Goal: Transaction & Acquisition: Download file/media

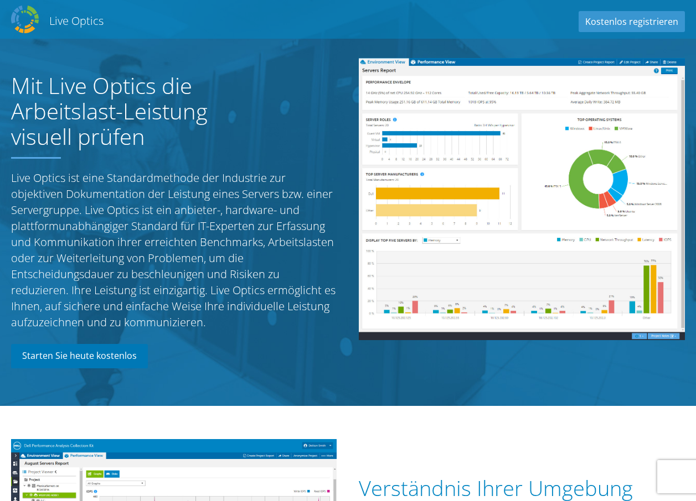
click at [107, 353] on link "Starten Sie heute kostenlos" at bounding box center [79, 356] width 137 height 24
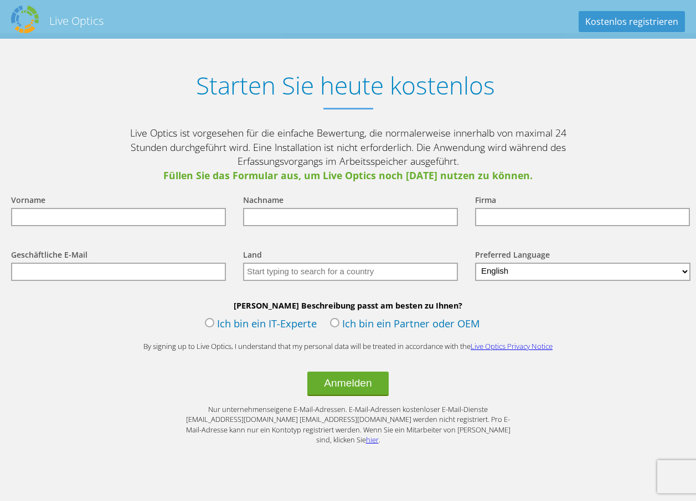
scroll to position [1407, 0]
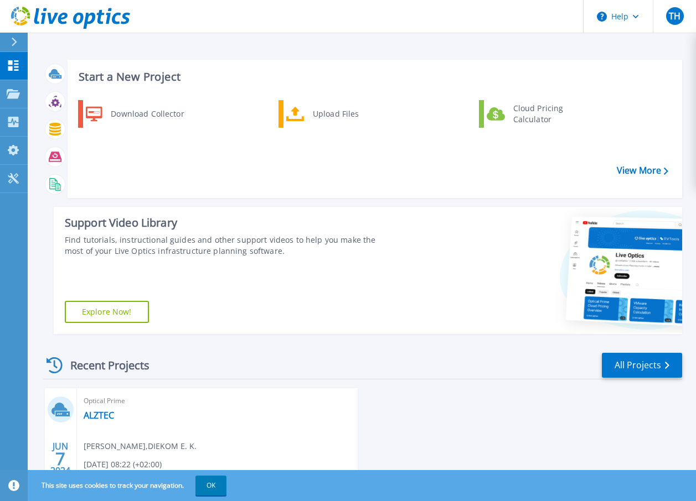
click at [429, 45] on div "Start a New Project Download Collector Upload Files Cloud Pricing Calculator Vi…" at bounding box center [362, 281] width 668 height 563
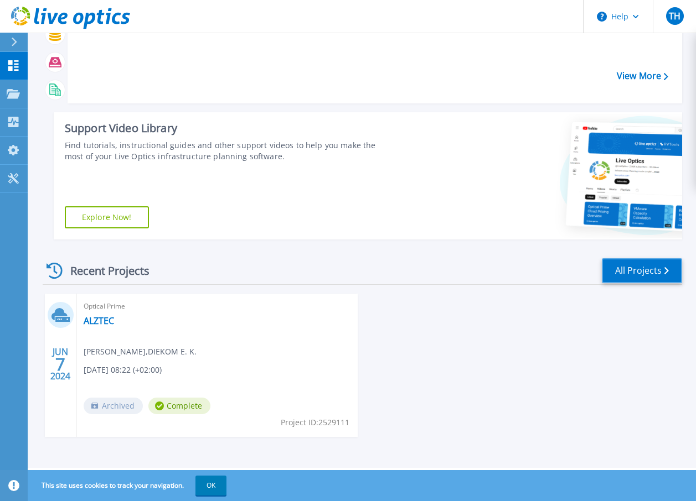
click at [624, 267] on link "All Projects" at bounding box center [641, 270] width 80 height 25
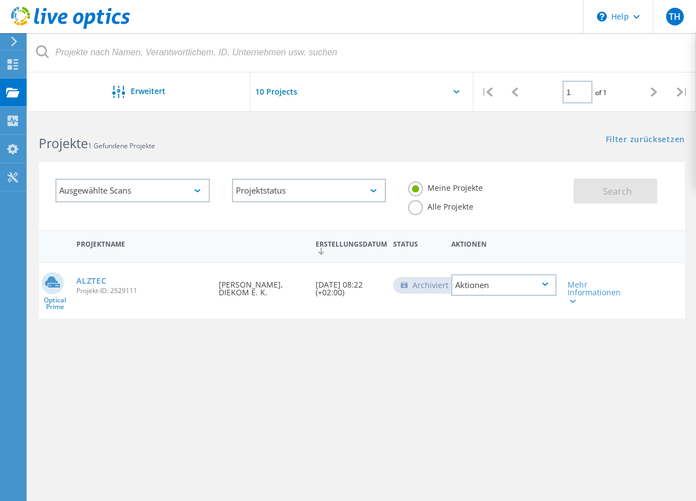
click at [131, 359] on div "Projektname Erstellungsdatum Status Aktionen Optical Prime ALZTEC Projekt-ID: 2…" at bounding box center [362, 374] width 646 height 288
click at [166, 378] on div "Projektname Erstellungsdatum Status Aktionen Optical Prime ALZTEC Projekt-ID: 2…" at bounding box center [362, 374] width 646 height 288
click at [257, 382] on div "Projektname Erstellungsdatum Status Aktionen Optical Prime ALZTEC Projekt-ID: 2…" at bounding box center [362, 374] width 646 height 288
click at [39, 89] on div "Projekte" at bounding box center [53, 93] width 43 height 8
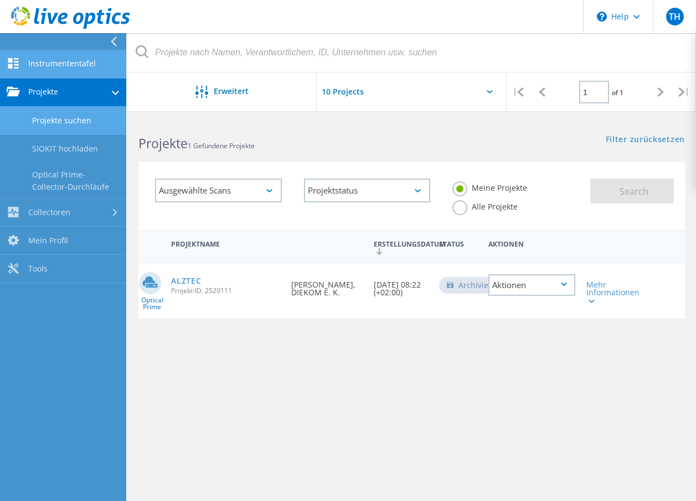
click at [54, 62] on link "Instrumententafel" at bounding box center [63, 64] width 126 height 28
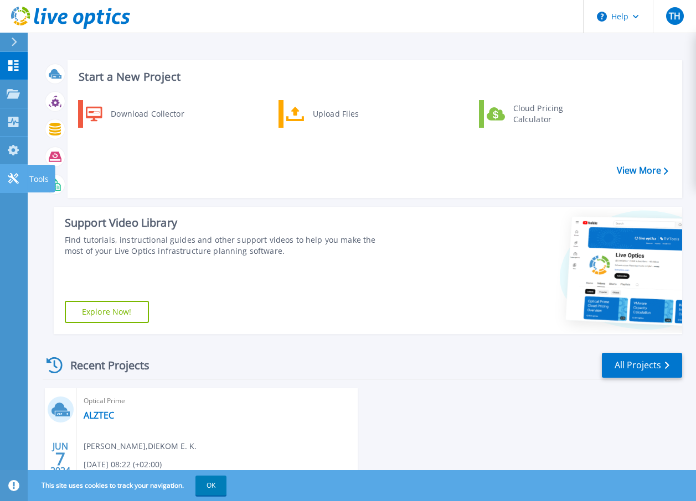
click at [11, 182] on icon at bounding box center [13, 178] width 11 height 11
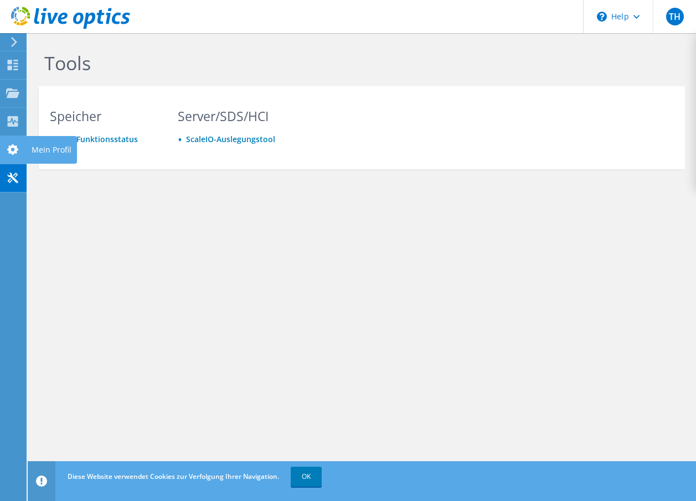
click at [12, 144] on icon at bounding box center [12, 149] width 13 height 11
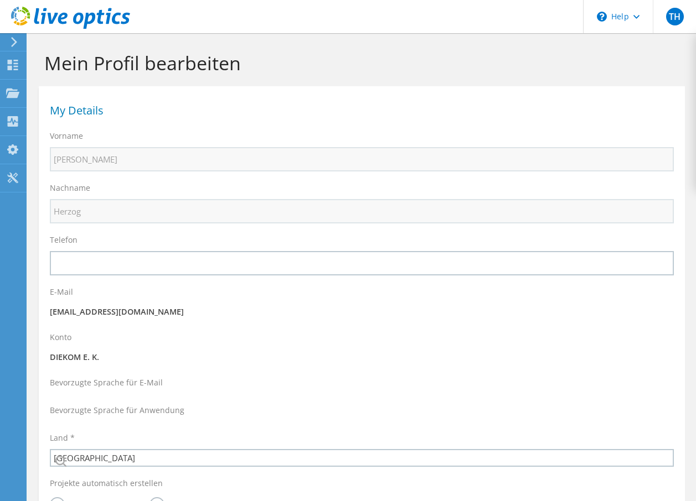
select select "56"
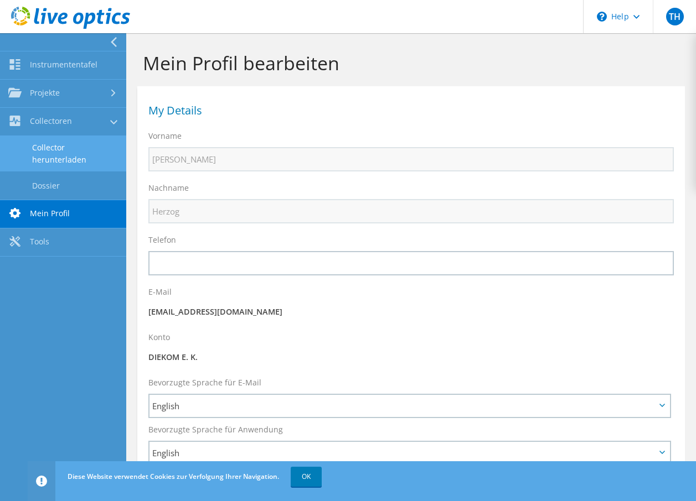
click at [33, 142] on link "Collector herunterladen" at bounding box center [63, 153] width 126 height 35
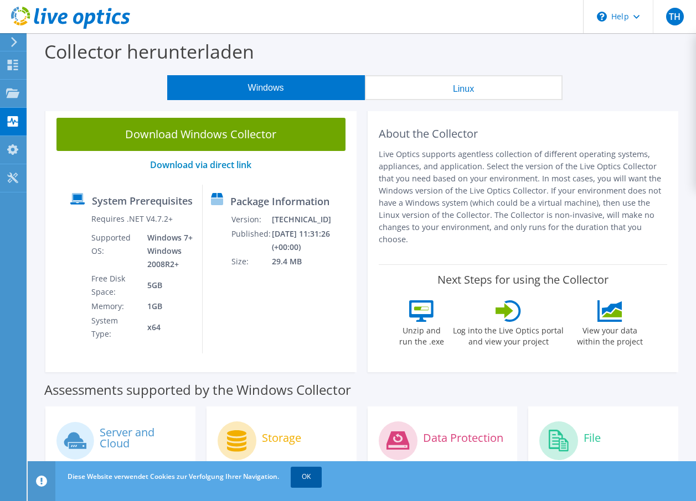
click at [305, 474] on link "OK" at bounding box center [305, 477] width 31 height 20
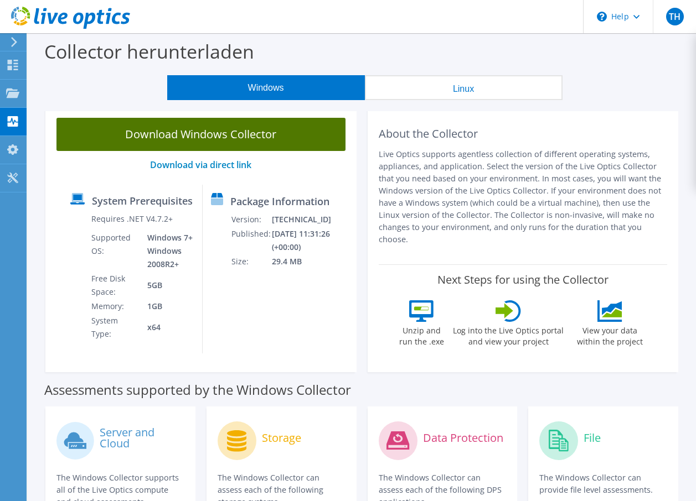
click at [220, 138] on link "Download Windows Collector" at bounding box center [200, 134] width 289 height 33
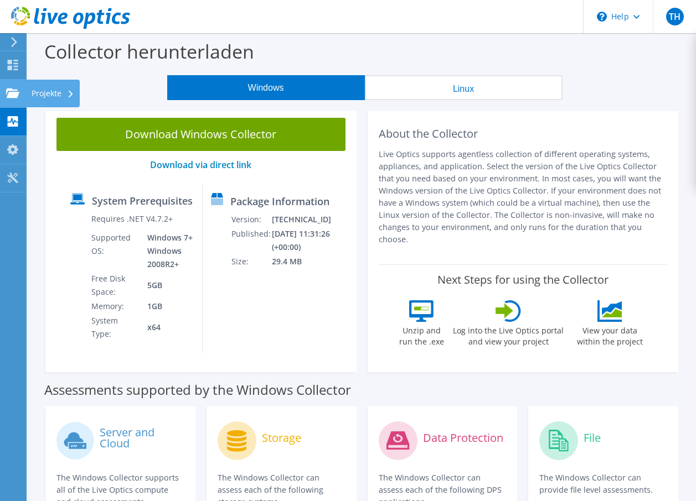
click at [9, 94] on use at bounding box center [12, 92] width 13 height 9
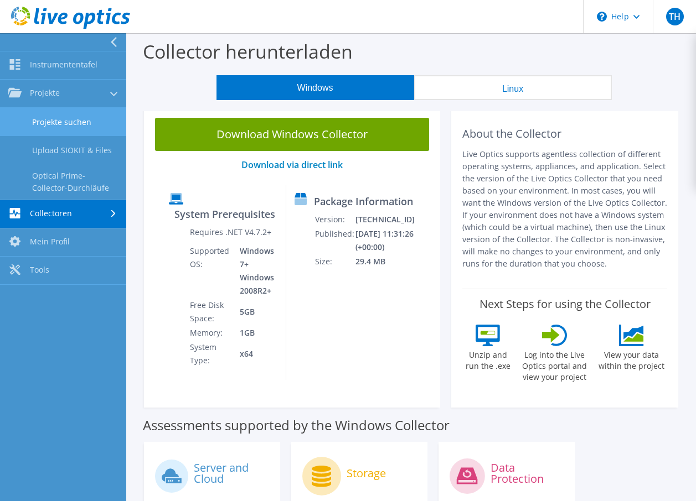
click at [40, 116] on link "Projekte suchen" at bounding box center [63, 122] width 126 height 28
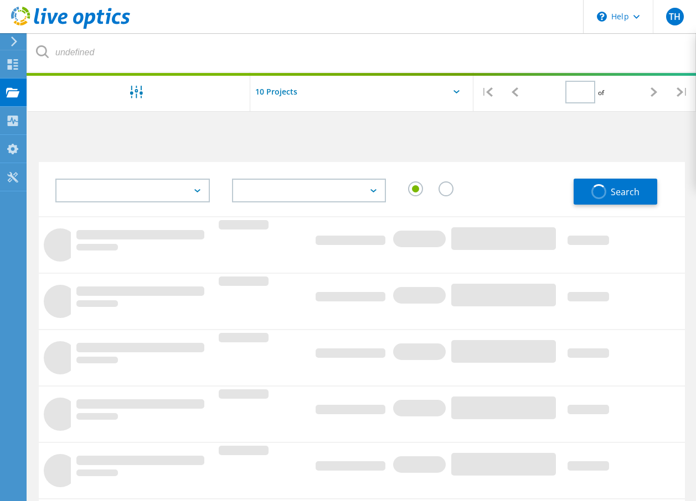
type input "1"
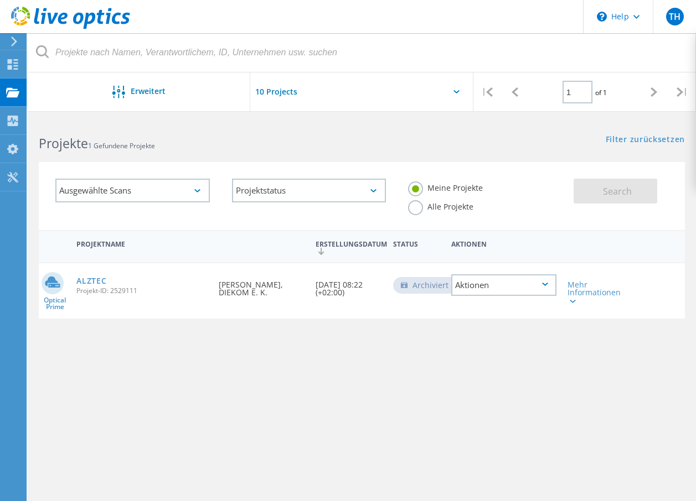
click at [286, 86] on input "text" at bounding box center [305, 91] width 111 height 39
click at [219, 120] on div "Projekte 1 Gefundene Projekte" at bounding box center [195, 133] width 334 height 29
